Goal: Task Accomplishment & Management: Manage account settings

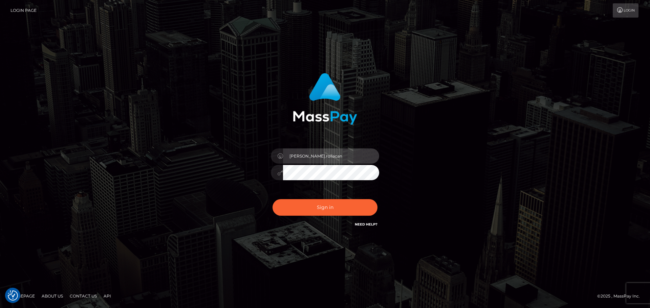
click at [325, 158] on input "Dmitri.rollacan" at bounding box center [331, 156] width 96 height 15
type input "Dmitri.wow"
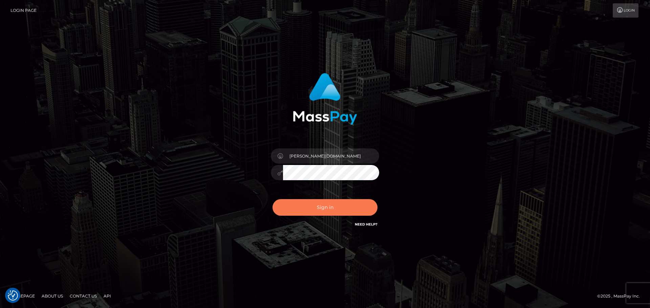
click at [335, 205] on button "Sign in" at bounding box center [325, 207] width 105 height 17
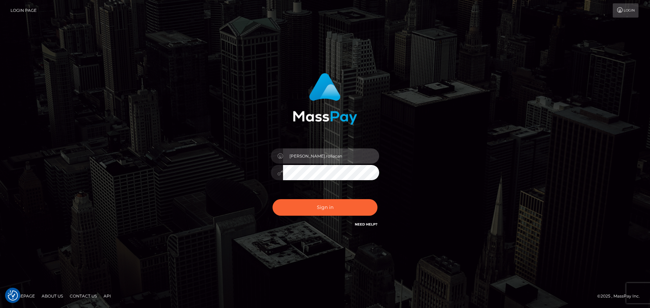
click at [338, 155] on input "Dmitri.rollacan" at bounding box center [331, 156] width 96 height 15
click at [331, 157] on input "Dmitri.rollacan" at bounding box center [331, 156] width 96 height 15
click at [322, 154] on input "Dmitri.rollacan" at bounding box center [331, 156] width 96 height 15
type input "Dmitri.wow"
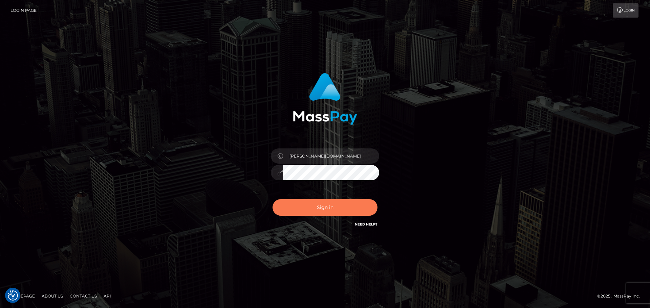
click at [320, 207] on button "Sign in" at bounding box center [325, 207] width 105 height 17
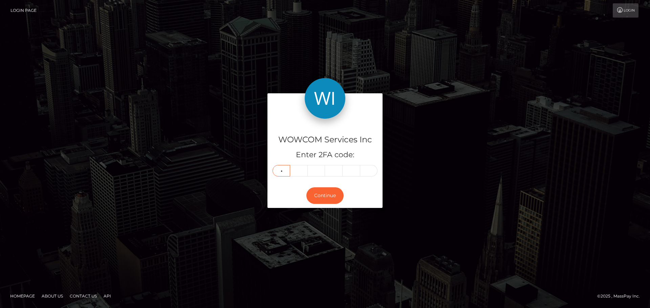
type input "1"
type input "9"
type input "5"
type input "1"
type input "0"
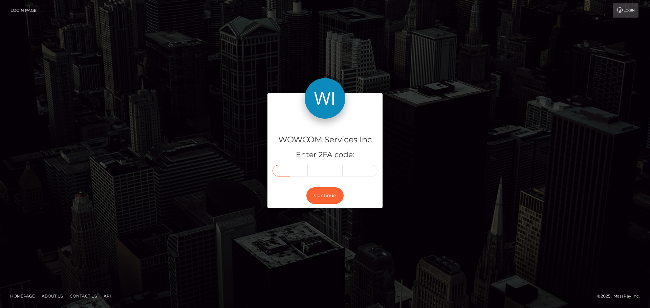
type input "1"
type input "3"
type input "9"
type input "5"
type input "1"
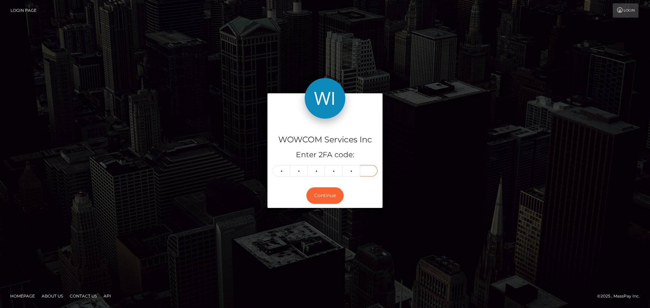
type input "0"
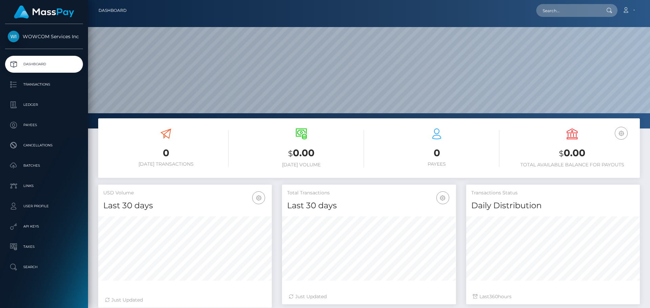
scroll to position [120, 174]
click at [631, 9] on link "Account" at bounding box center [629, 10] width 20 height 14
click at [597, 45] on link "Logout" at bounding box center [612, 43] width 54 height 13
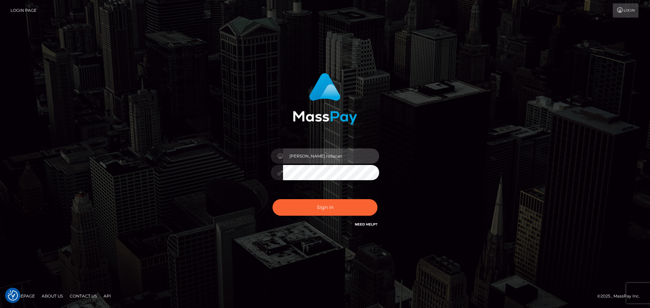
click at [335, 155] on input "Dmitri.rollacan" at bounding box center [331, 156] width 96 height 15
type input "Dmitri.wowcan"
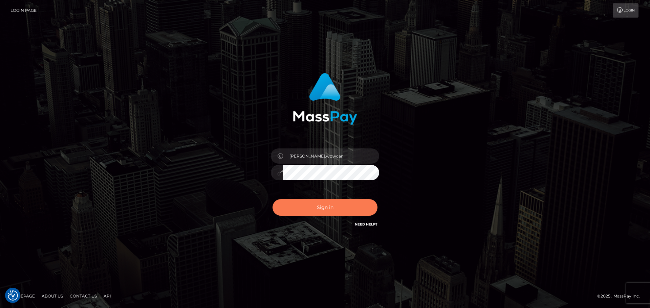
click at [314, 205] on button "Sign in" at bounding box center [325, 207] width 105 height 17
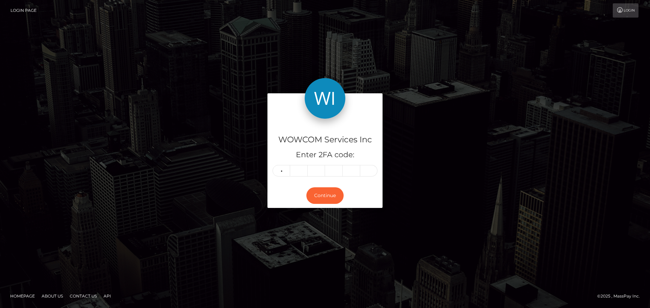
type input "4"
type input "3"
type input "1"
type input "8"
type input "4"
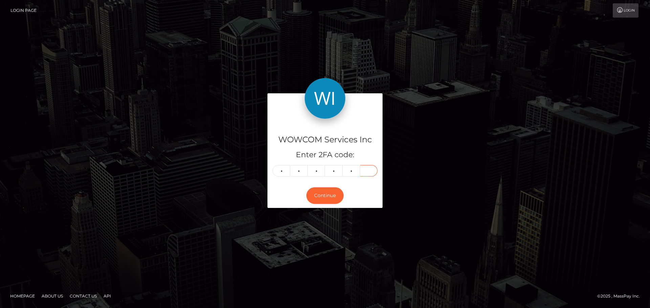
type input "2"
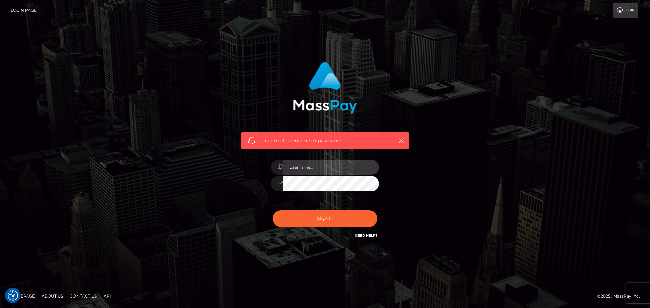
type input "[PERSON_NAME].wowcan"
click at [400, 143] on icon "button" at bounding box center [401, 140] width 7 height 7
click at [325, 169] on input "Dmitri.wowcan" at bounding box center [331, 167] width 96 height 15
click at [298, 205] on div "Dmitri.wowcan" at bounding box center [325, 181] width 118 height 52
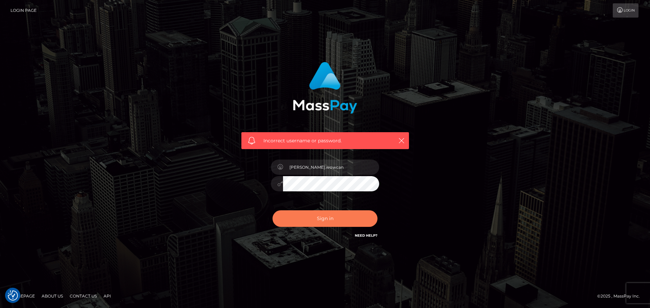
click at [306, 216] on button "Sign in" at bounding box center [325, 219] width 105 height 17
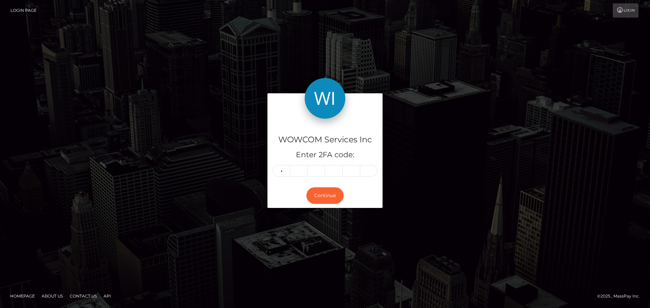
type input "9"
type input "3"
type input "6"
type input "9"
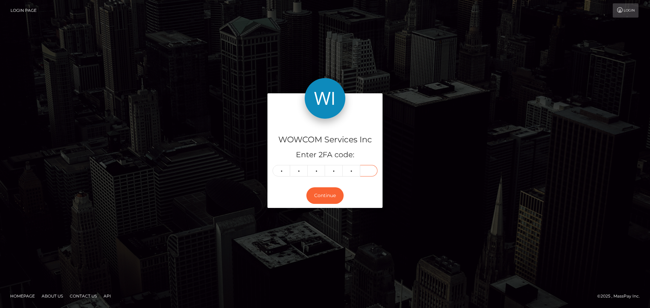
type input "9"
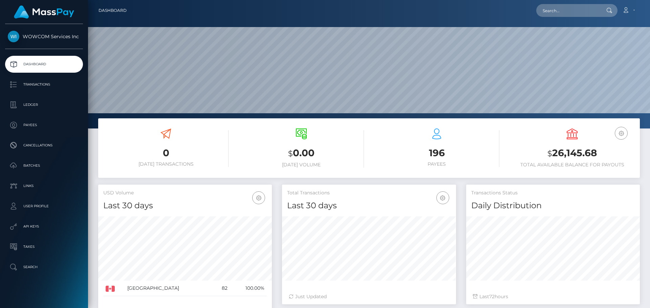
scroll to position [120, 174]
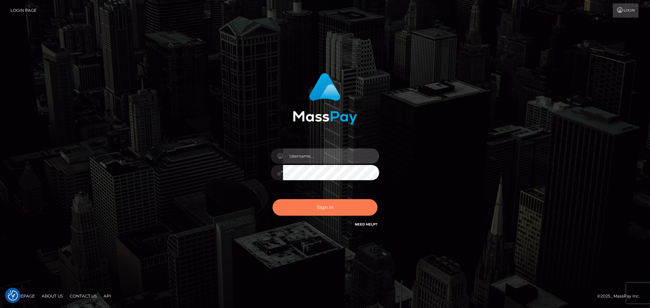
type input "Dmitri.wowcan"
click at [329, 209] on button "Sign in" at bounding box center [325, 207] width 105 height 17
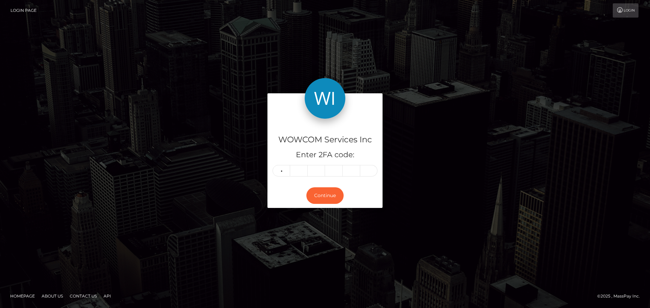
type input "9"
type input "3"
type input "7"
type input "1"
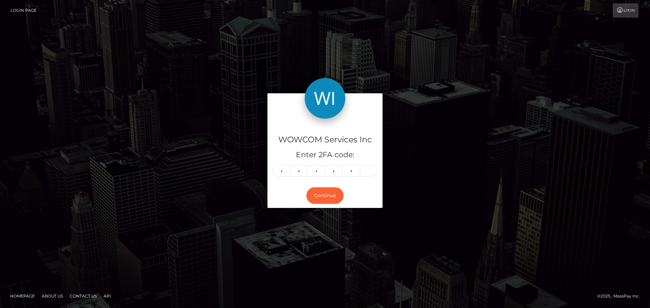
click at [320, 205] on div "Continue" at bounding box center [324, 195] width 115 height 25
click at [323, 198] on button "Continue" at bounding box center [324, 196] width 37 height 17
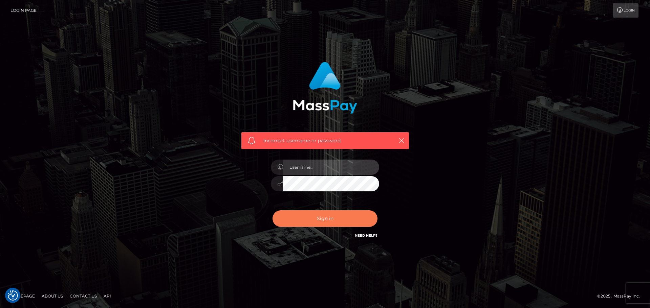
type input "Dmitri.wowcan"
click at [314, 218] on button "Sign in" at bounding box center [325, 219] width 105 height 17
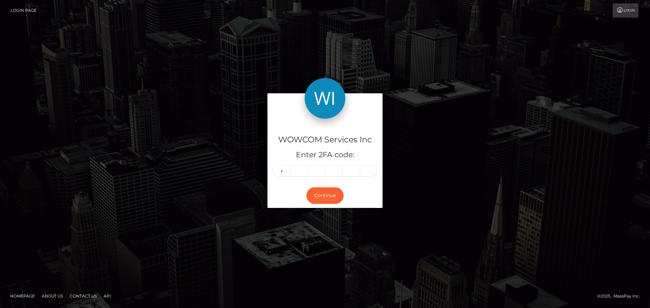
type input "9"
type input "3"
type input "7"
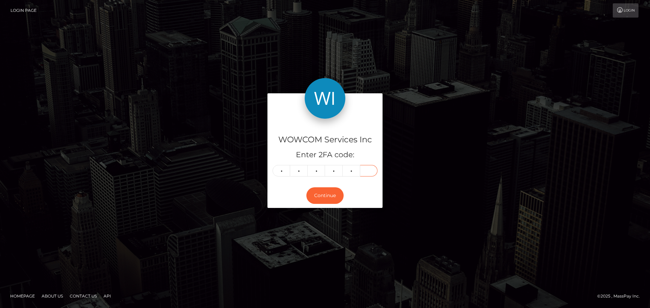
type input "1"
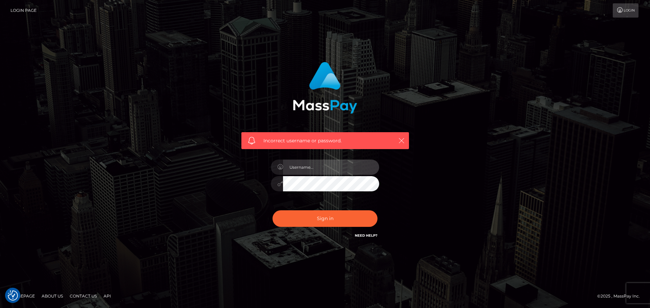
type input "Dmitri.wowcan"
click at [402, 139] on icon "button" at bounding box center [401, 140] width 7 height 7
click at [347, 172] on input "Dmitri.wowcan" at bounding box center [331, 167] width 96 height 15
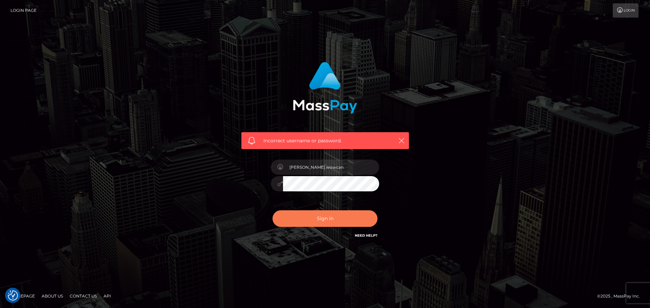
click at [323, 220] on button "Sign in" at bounding box center [325, 219] width 105 height 17
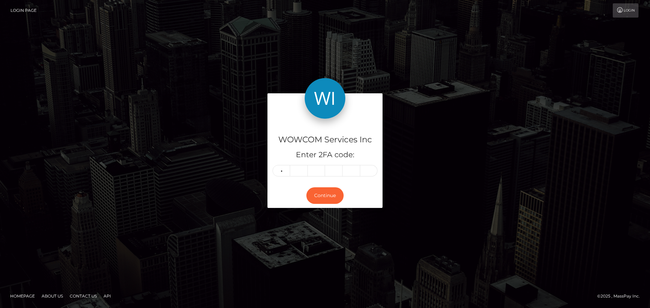
type input "2"
type input "6"
type input "0"
type input "1"
type input "2"
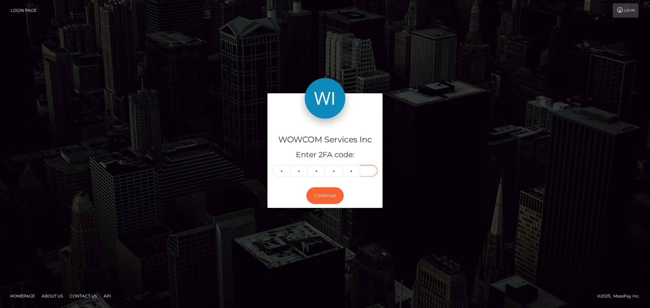
type input "2"
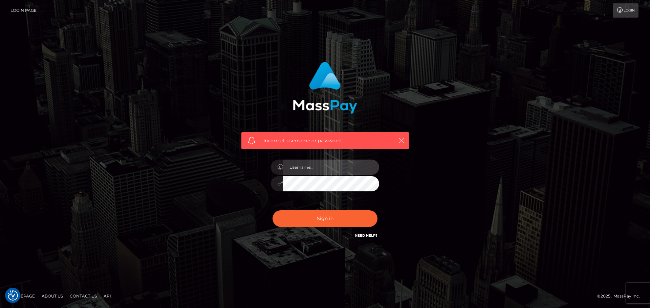
type input "Dmitri.wowcan"
click at [399, 142] on icon "button" at bounding box center [401, 140] width 7 height 7
click at [400, 143] on icon "button" at bounding box center [401, 140] width 7 height 7
click at [402, 207] on div "Incorrect username or password. Dmitri.wowcan" at bounding box center [325, 151] width 178 height 188
click at [396, 140] on div "Incorrect username or password." at bounding box center [325, 140] width 168 height 17
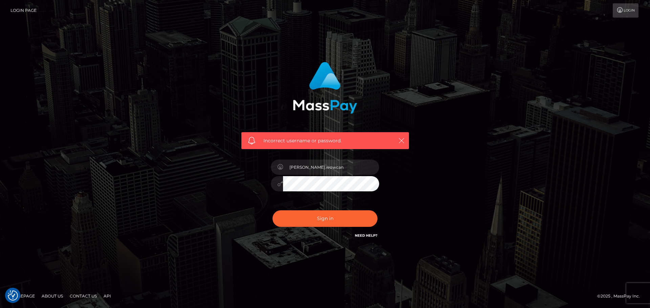
click at [400, 140] on icon "button" at bounding box center [401, 140] width 7 height 7
click at [308, 218] on button "Sign in" at bounding box center [325, 219] width 105 height 17
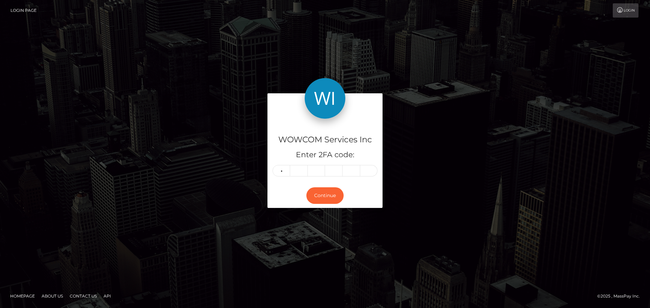
type input "2"
type input "3"
type input "6"
type input "0"
type input "1"
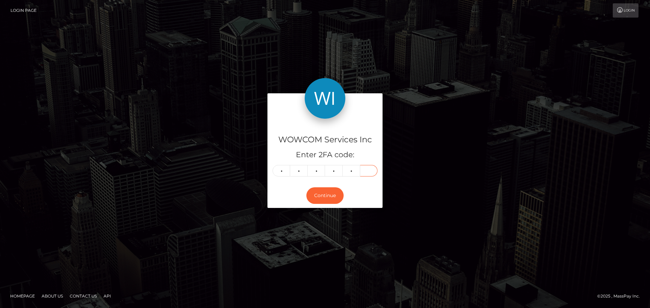
type input "2"
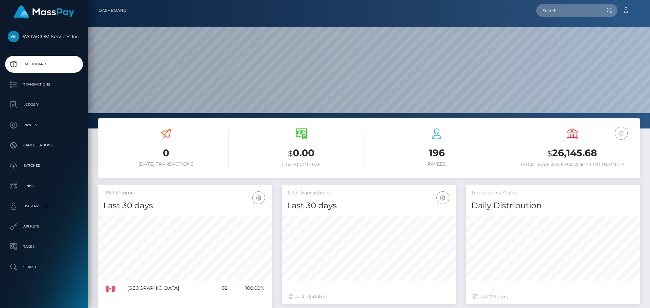
scroll to position [120, 174]
click at [110, 155] on h3 "0" at bounding box center [165, 153] width 125 height 13
drag, startPoint x: 600, startPoint y: 151, endPoint x: 555, endPoint y: 154, distance: 44.8
click at [555, 154] on h3 "$ 26,145.68" at bounding box center [572, 154] width 125 height 14
copy h3 "26,145.68"
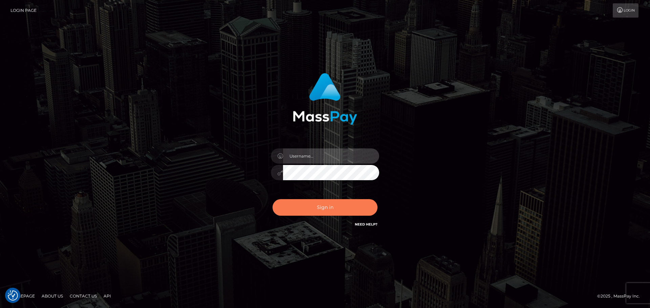
type input "Dmitri.wowcan"
click at [310, 208] on button "Sign in" at bounding box center [325, 207] width 105 height 17
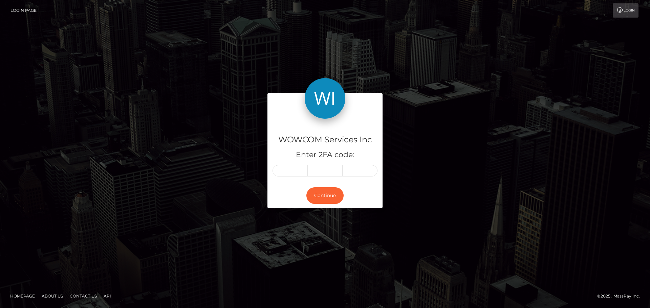
click at [283, 193] on div "Continue" at bounding box center [324, 195] width 115 height 25
click at [279, 173] on input "text" at bounding box center [282, 171] width 18 height 12
type input "8"
type input "5"
type input "4"
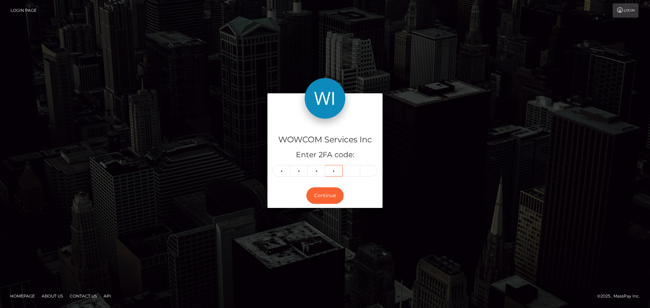
type input "5"
type input "1"
type input "2"
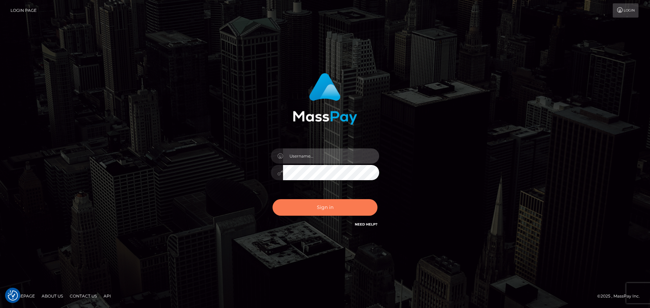
type input "[PERSON_NAME].wowcan"
click at [323, 206] on button "Sign in" at bounding box center [325, 207] width 105 height 17
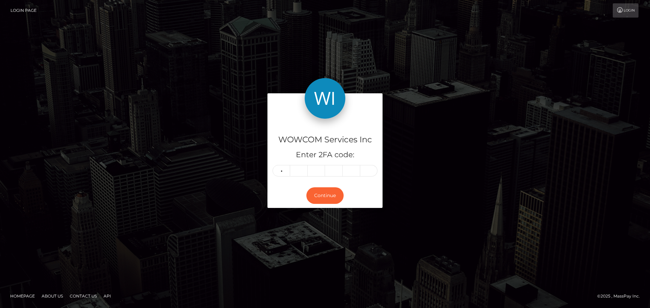
type input "8"
type input "5"
type input "4"
type input "5"
type input "1"
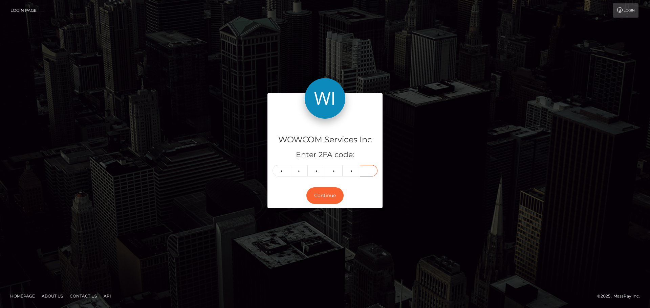
type input "2"
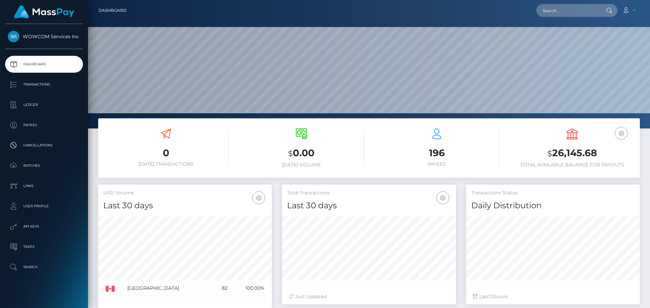
scroll to position [34, 0]
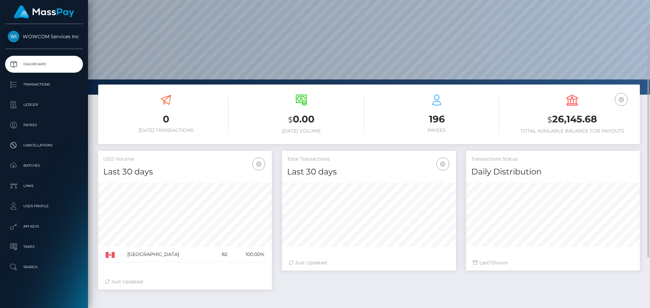
click at [92, 241] on div "0 Today Transactions $ 0.00 Today Volume 196 $ 72" at bounding box center [369, 218] width 562 height 267
click at [93, 238] on div "0 Today Transactions $ 0.00 Today Volume 196 $ 72" at bounding box center [369, 218] width 562 height 267
click at [93, 112] on div "0 Today Transactions $ 0.00 Today Volume 196 Payees $" at bounding box center [369, 118] width 552 height 66
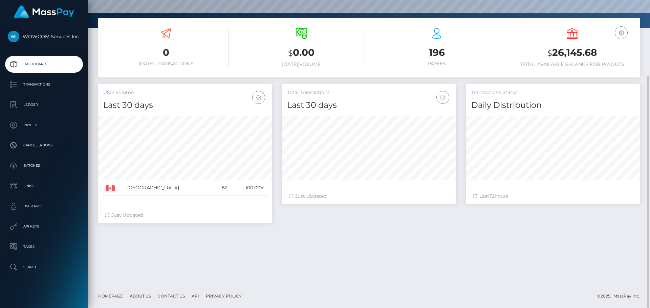
scroll to position [0, 0]
